Goal: Transaction & Acquisition: Purchase product/service

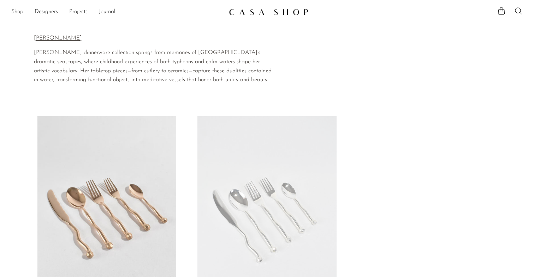
scroll to position [111, 0]
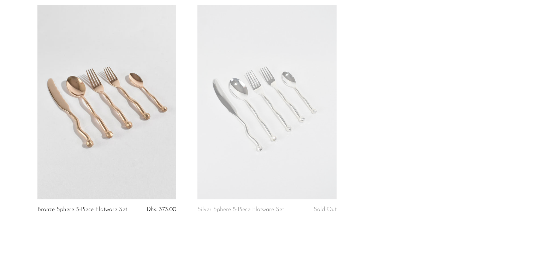
click at [267, 108] on link at bounding box center [266, 102] width 139 height 195
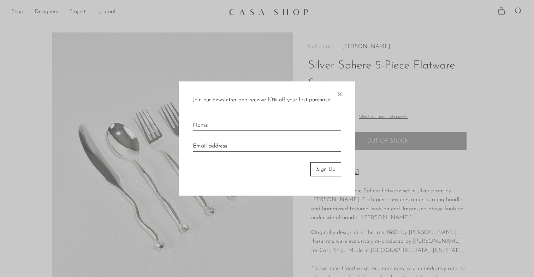
click at [342, 94] on span "×" at bounding box center [339, 92] width 7 height 23
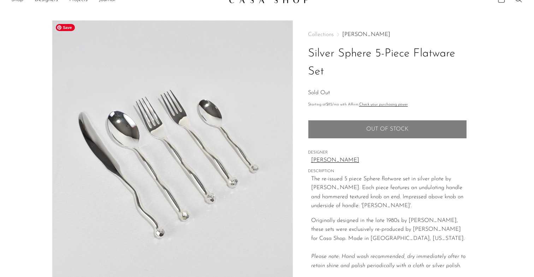
scroll to position [206, 0]
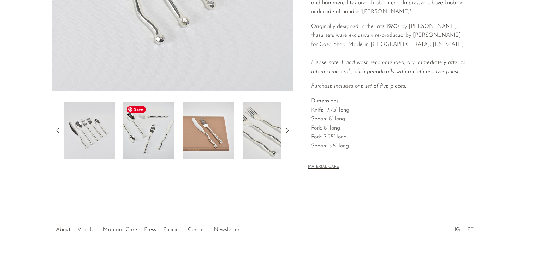
click at [151, 132] on img at bounding box center [148, 130] width 51 height 57
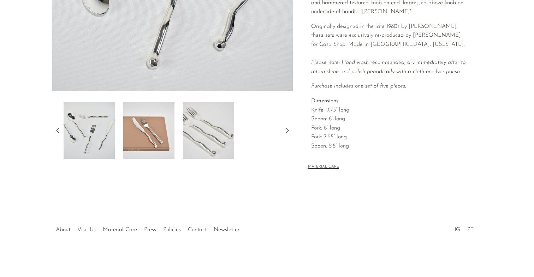
scroll to position [72, 0]
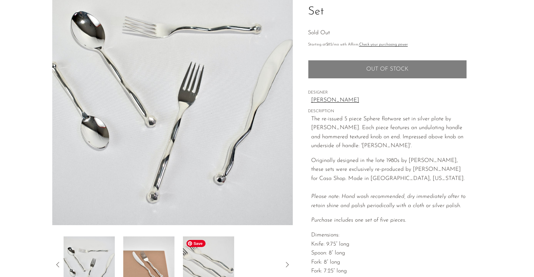
click at [214, 255] on img at bounding box center [208, 265] width 51 height 57
